Goal: Information Seeking & Learning: Find specific fact

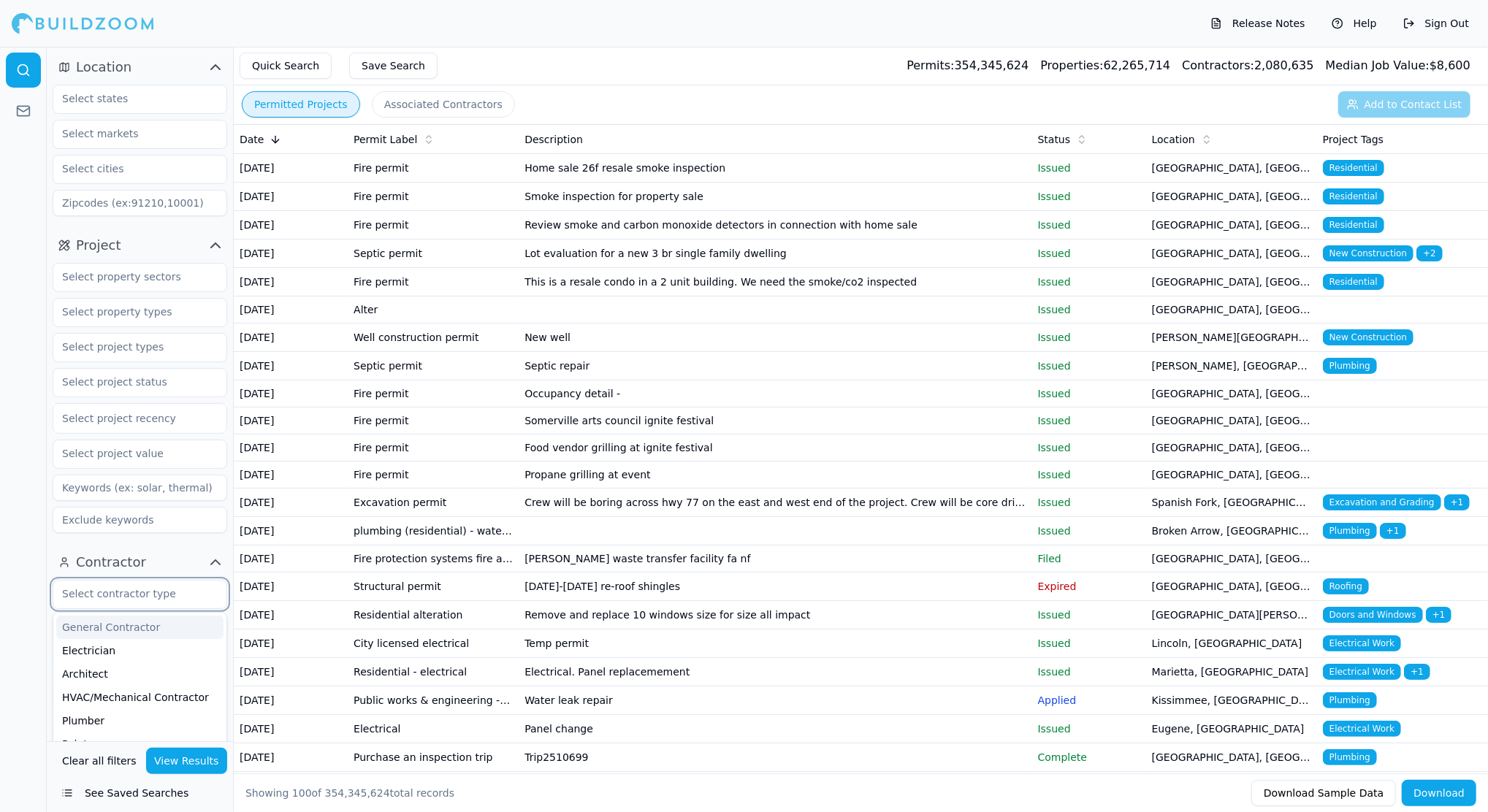
click at [138, 593] on input "text" at bounding box center [131, 593] width 155 height 26
click at [111, 627] on div "General Contractor" at bounding box center [140, 627] width 167 height 23
click at [15, 626] on div at bounding box center [23, 429] width 47 height 765
click at [153, 668] on input "text" at bounding box center [131, 660] width 155 height 26
type input "G"
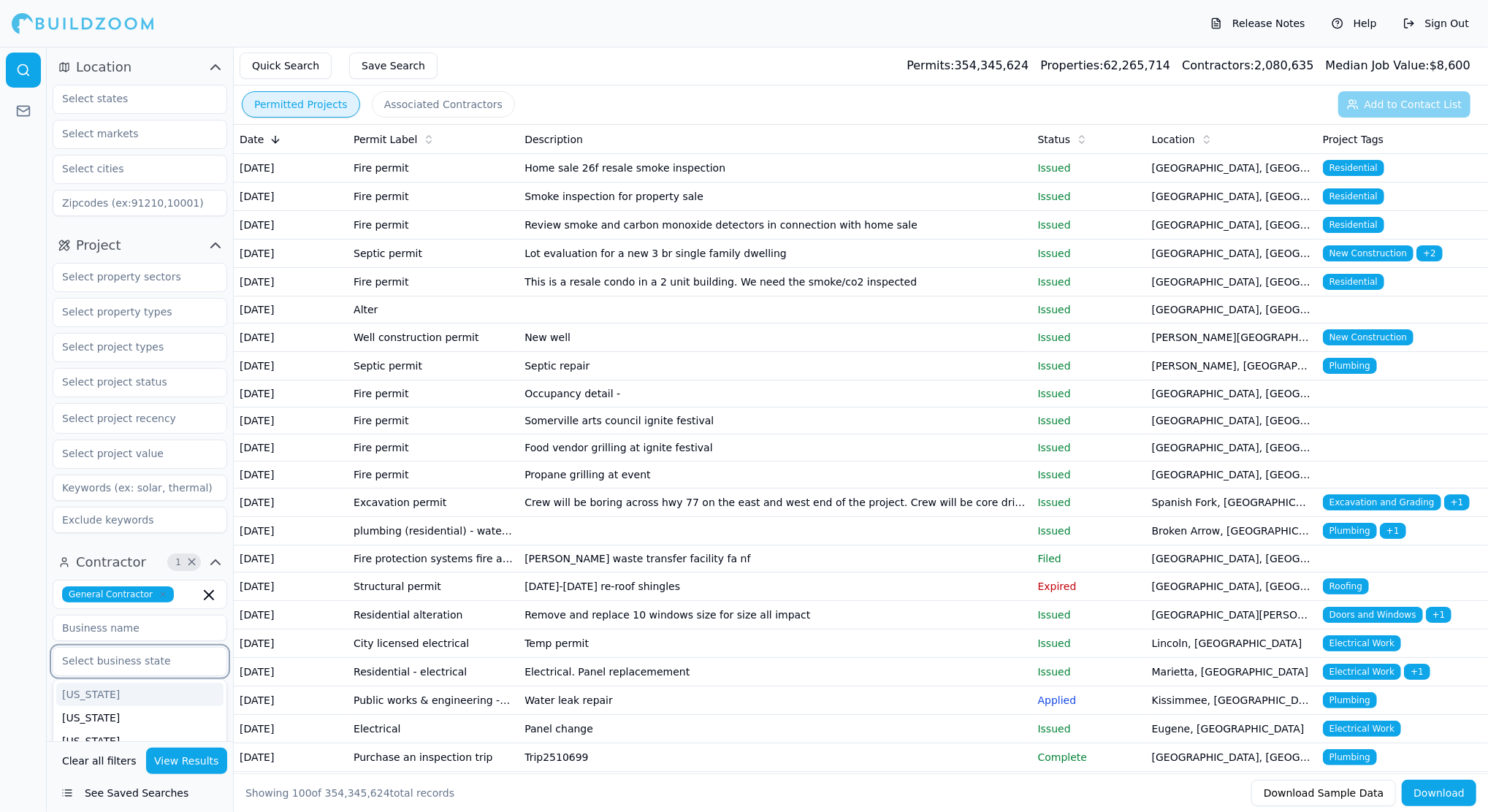
scroll to position [153, 0]
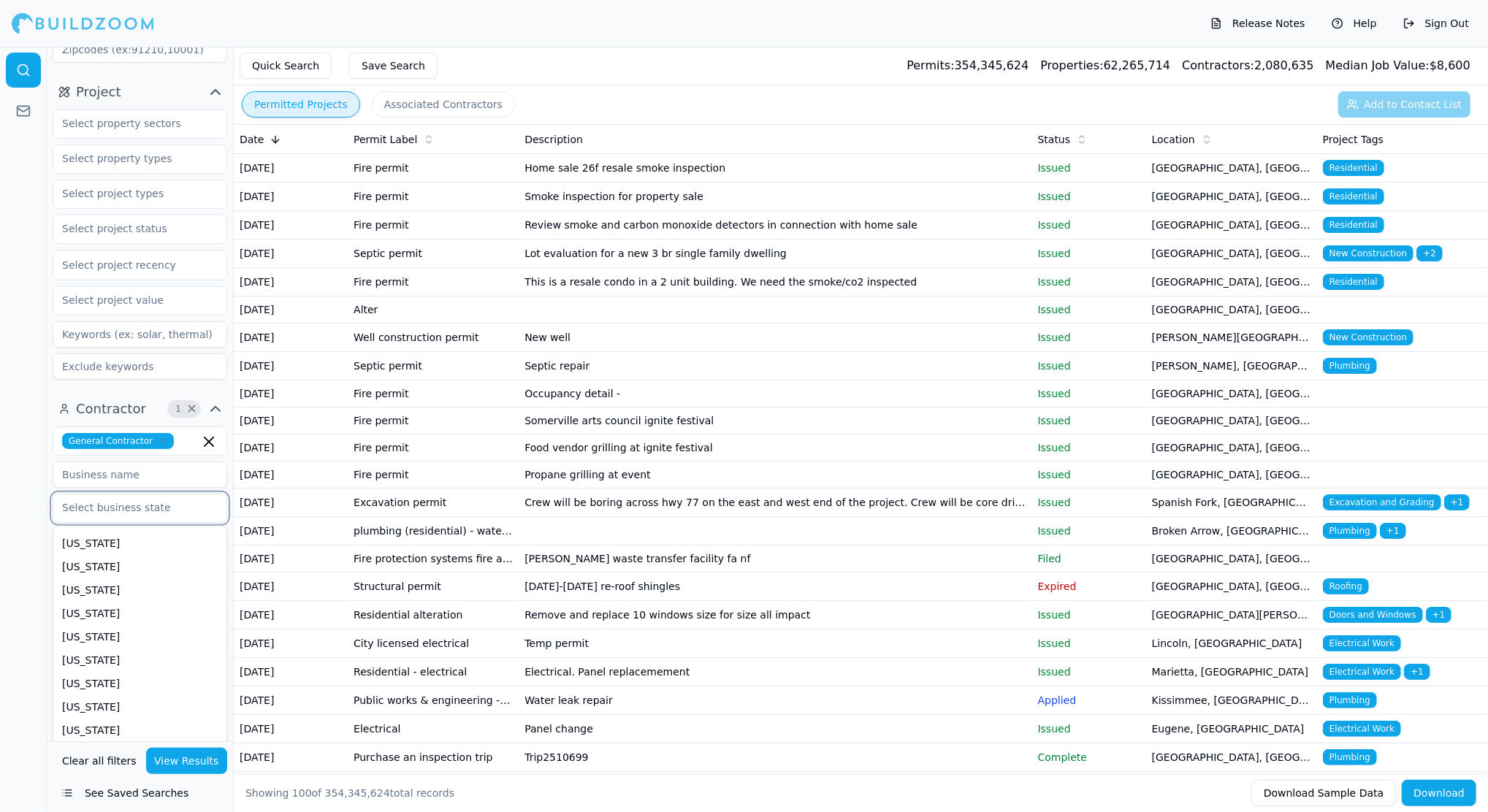
type input "F"
click at [117, 544] on div "[US_STATE]" at bounding box center [140, 541] width 167 height 23
click at [8, 717] on div at bounding box center [23, 429] width 47 height 765
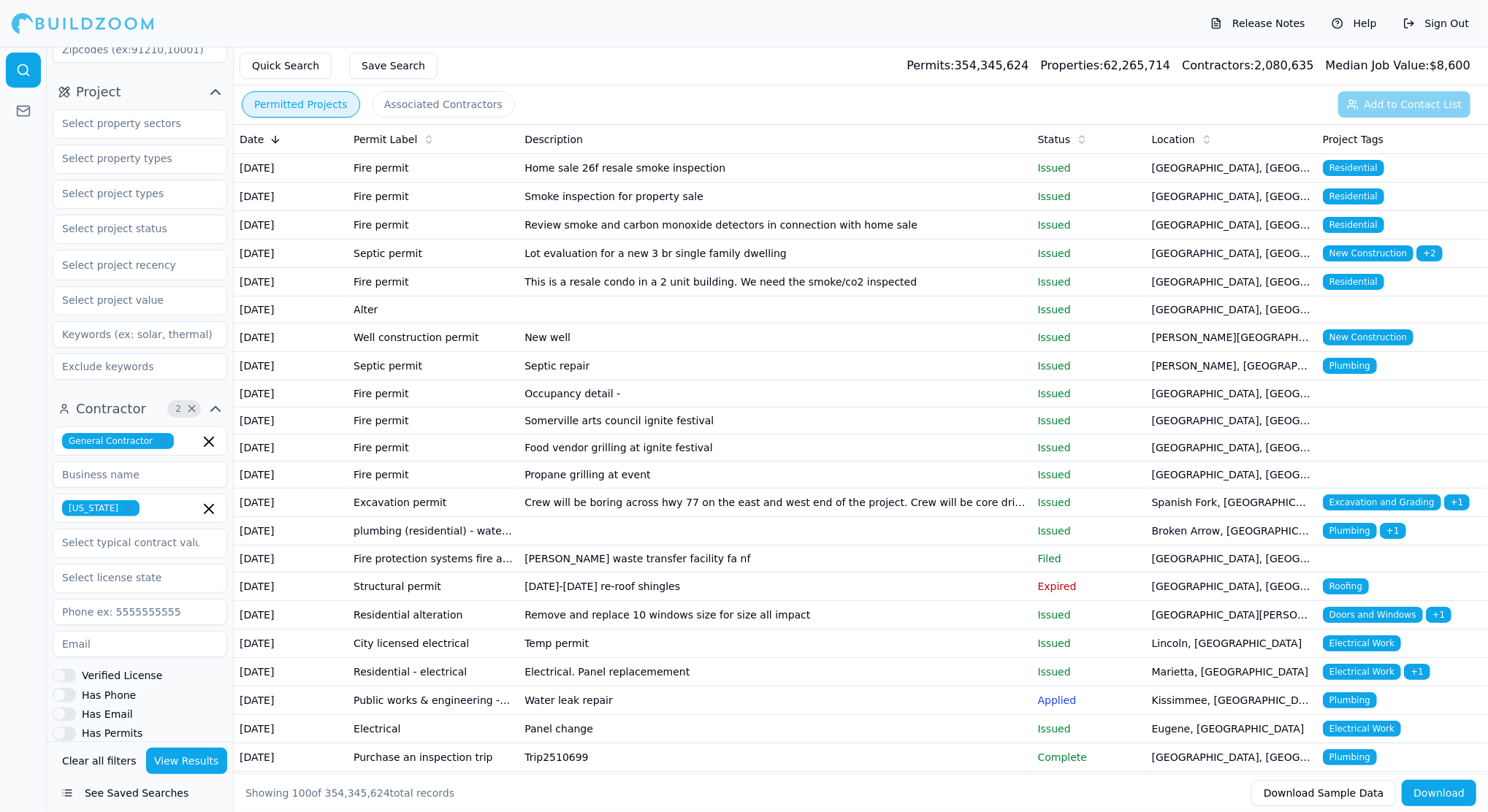
click at [140, 480] on input at bounding box center [140, 474] width 175 height 26
click at [180, 766] on button "View Results" at bounding box center [187, 760] width 82 height 26
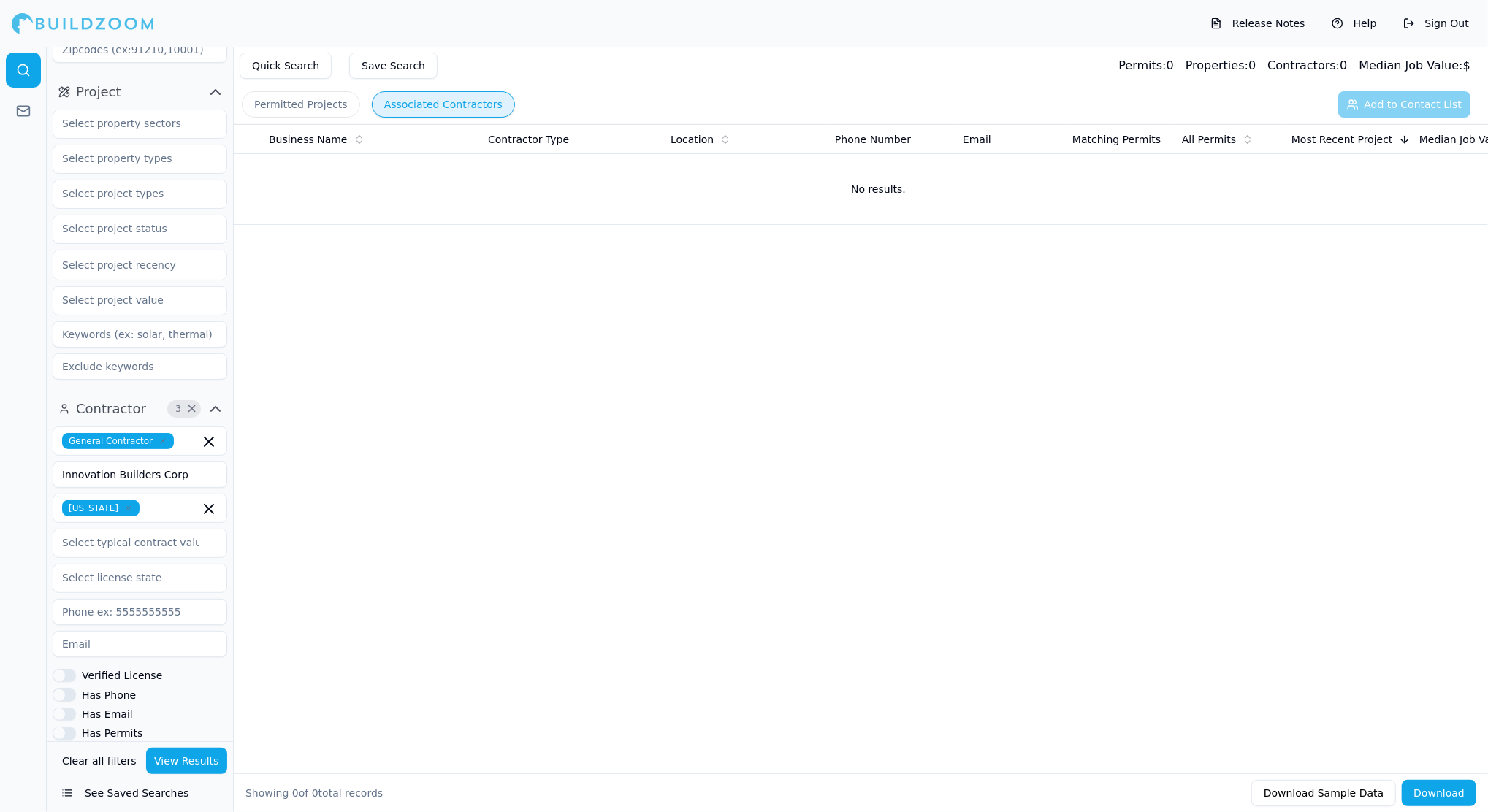
click at [387, 102] on button "Associated Contractors" at bounding box center [443, 104] width 143 height 26
click at [176, 470] on input "Innovation Builders Corp" at bounding box center [140, 474] width 175 height 26
type input "Innovation Builders"
click at [169, 757] on button "View Results" at bounding box center [187, 760] width 82 height 26
click at [299, 104] on button "Permitted Projects" at bounding box center [300, 104] width 118 height 26
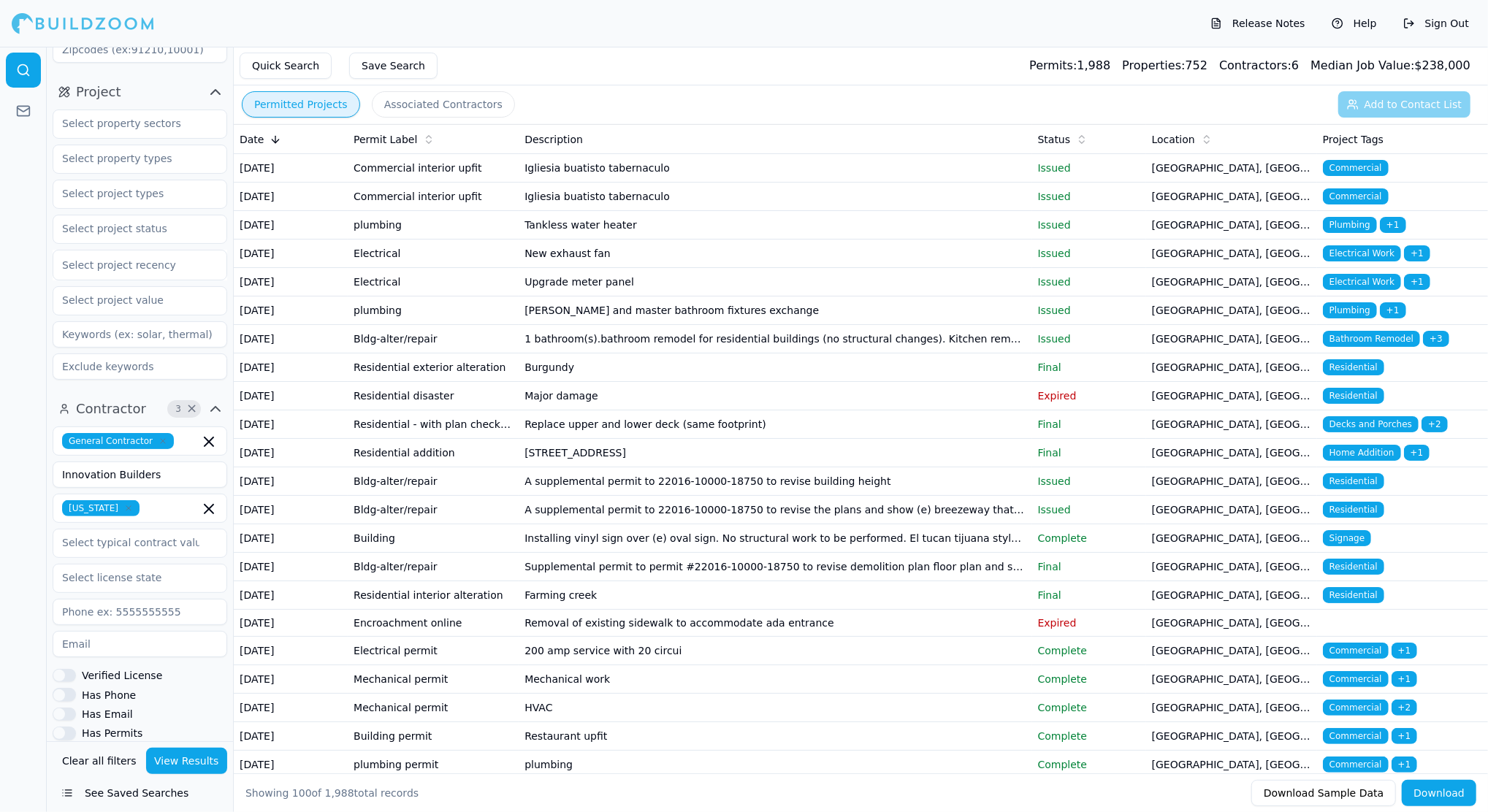
click at [112, 735] on label "Has Permits" at bounding box center [112, 733] width 61 height 11
click at [76, 735] on button "Has Permits" at bounding box center [64, 732] width 23 height 13
click at [180, 465] on input "Innovation Builders" at bounding box center [140, 474] width 175 height 26
